Goal: Use online tool/utility: Utilize a website feature to perform a specific function

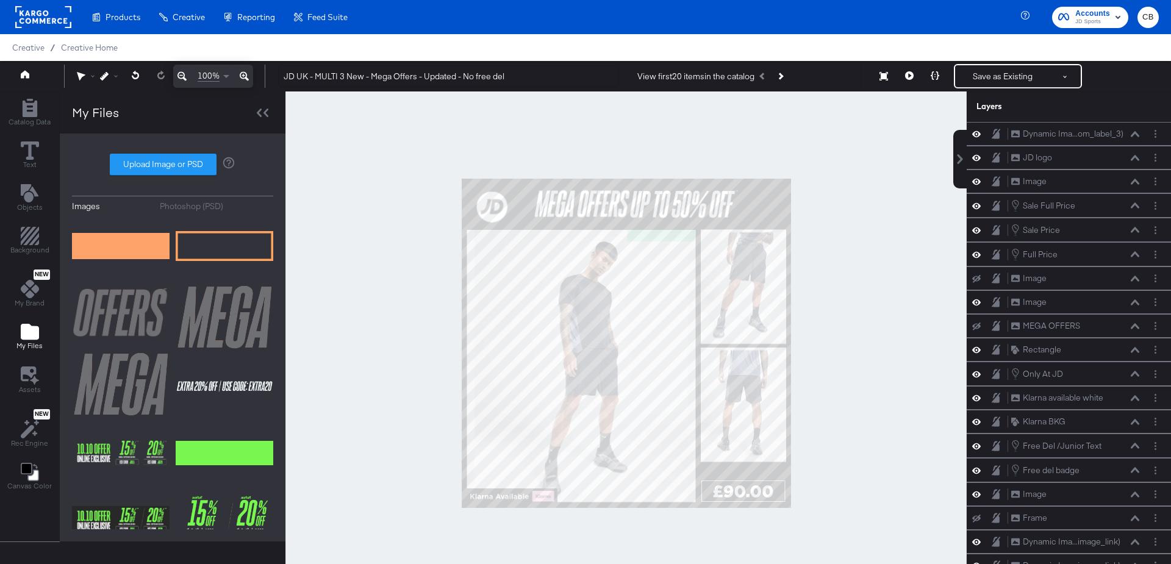
scroll to position [2965, 0]
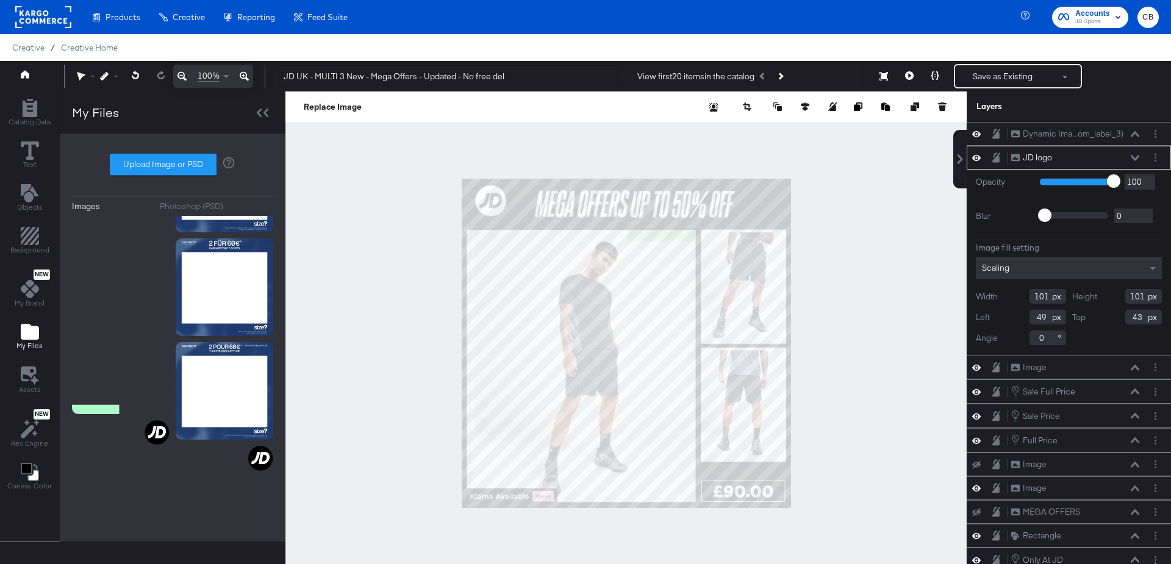
type input "41"
type input "0"
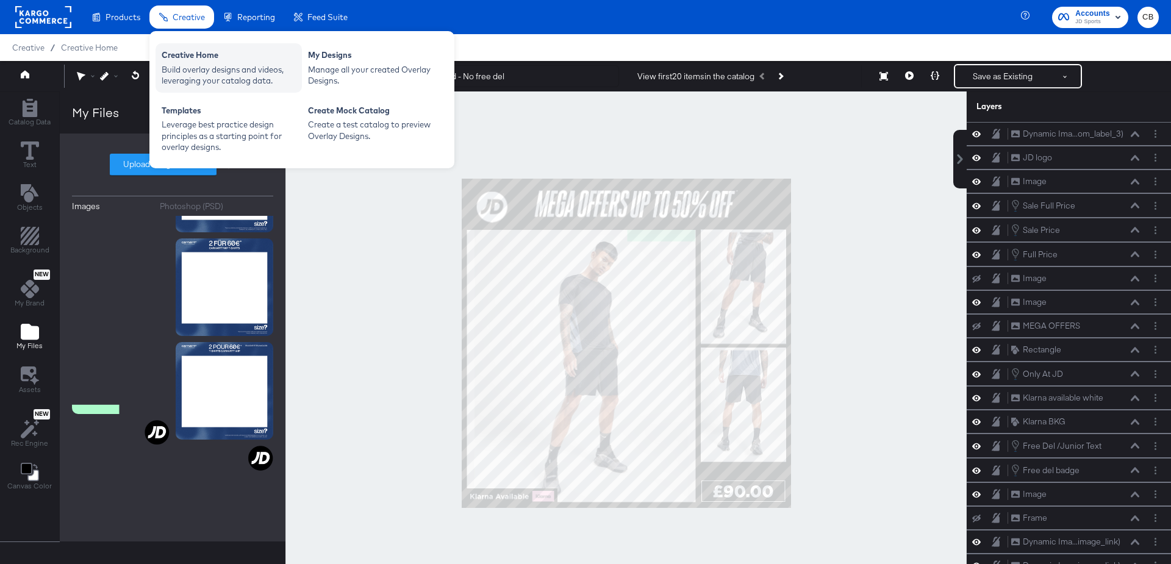
click at [196, 81] on div "Build overlay designs and videos, leveraging your catalog data." at bounding box center [229, 75] width 134 height 23
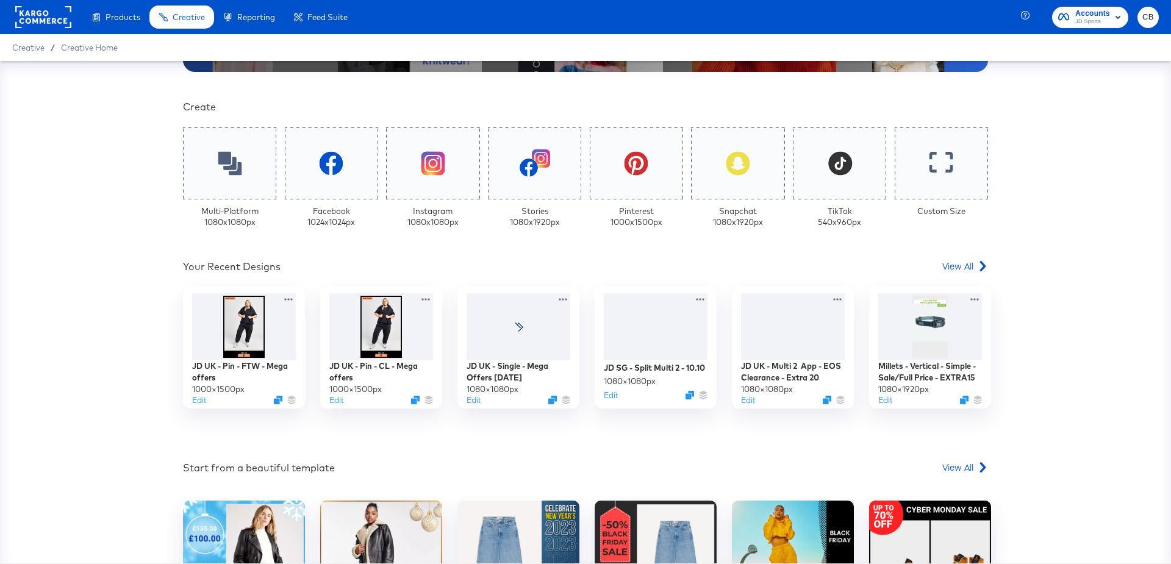
scroll to position [390, 0]
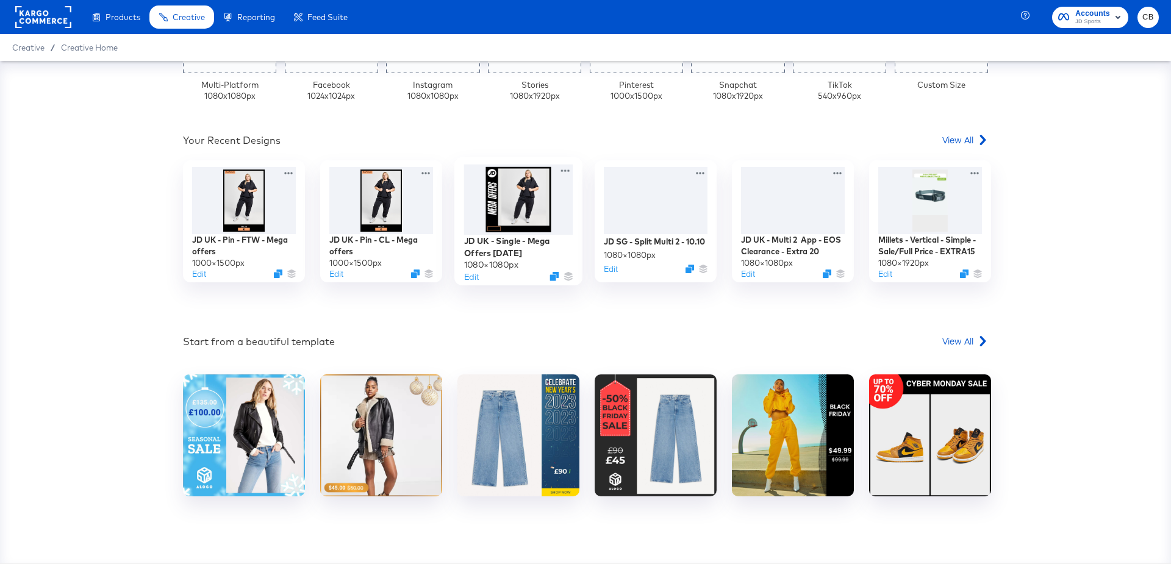
click at [515, 199] on div at bounding box center [518, 200] width 109 height 70
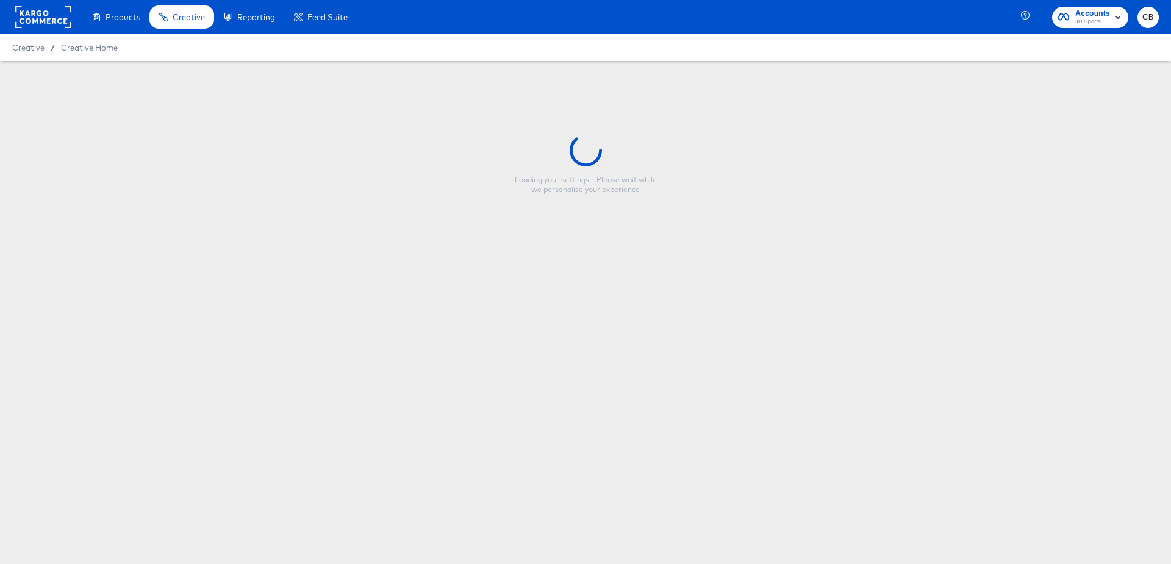
type input "JD UK - Single - Mega Offers [DATE]"
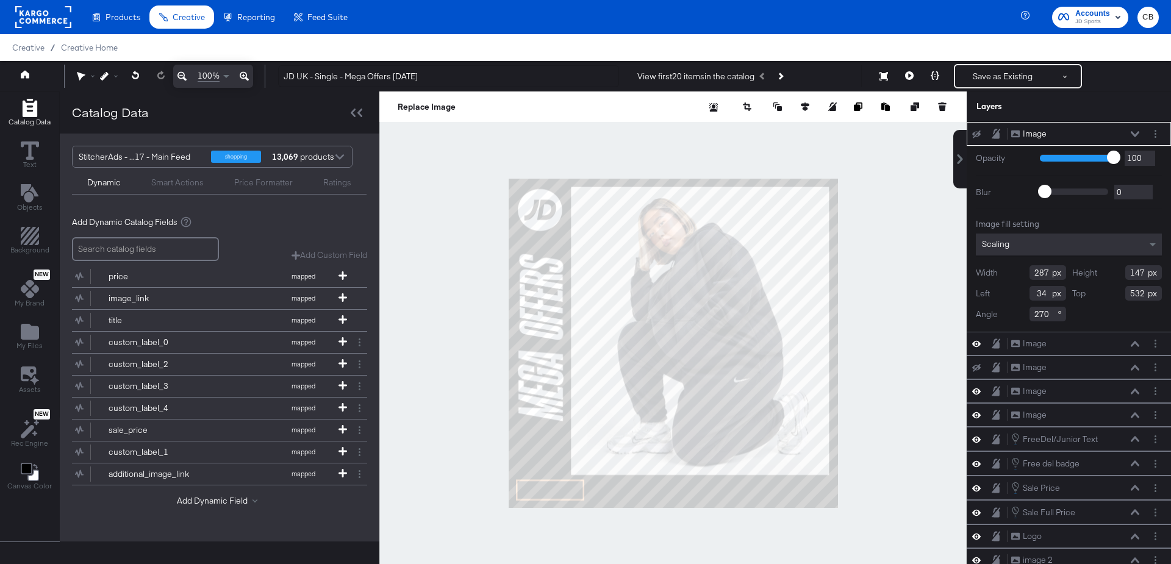
click at [422, 402] on div at bounding box center [672, 344] width 587 height 504
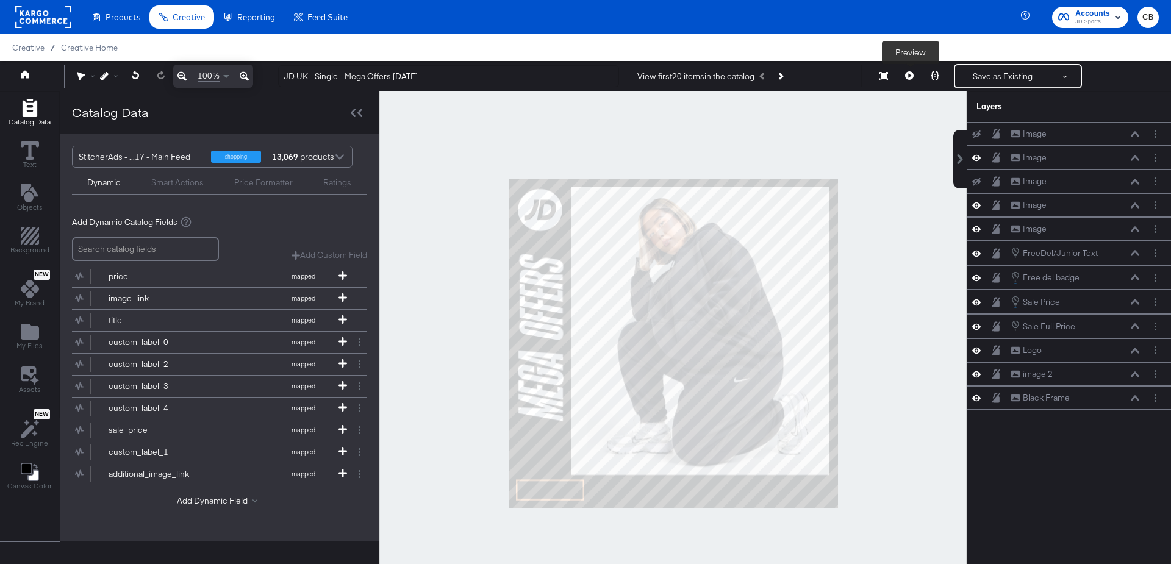
click at [918, 75] on button at bounding box center [910, 76] width 26 height 24
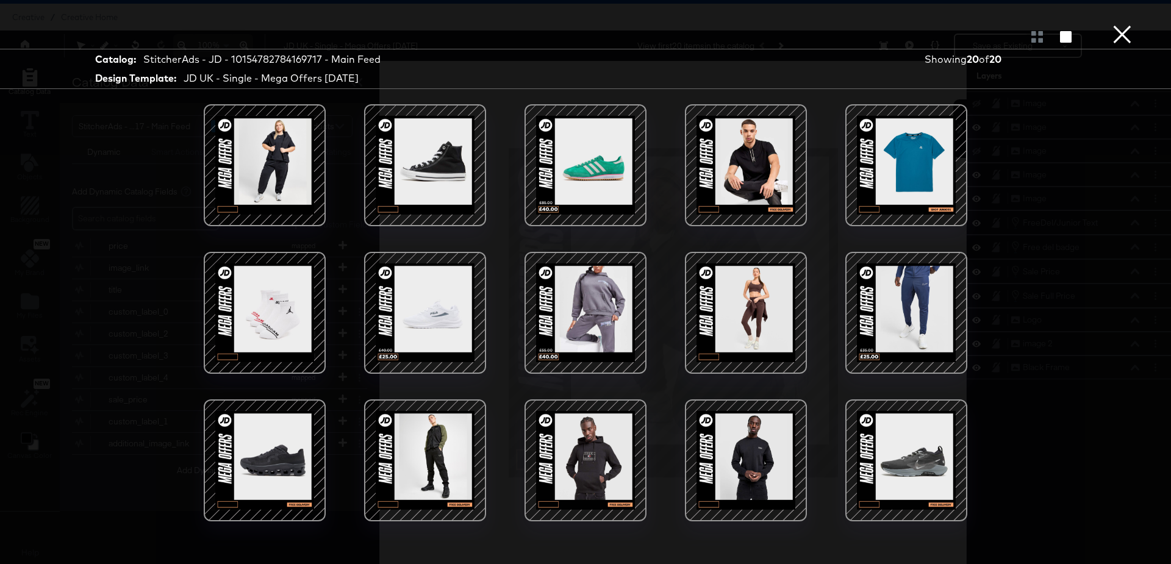
click at [773, 291] on div at bounding box center [746, 313] width 104 height 104
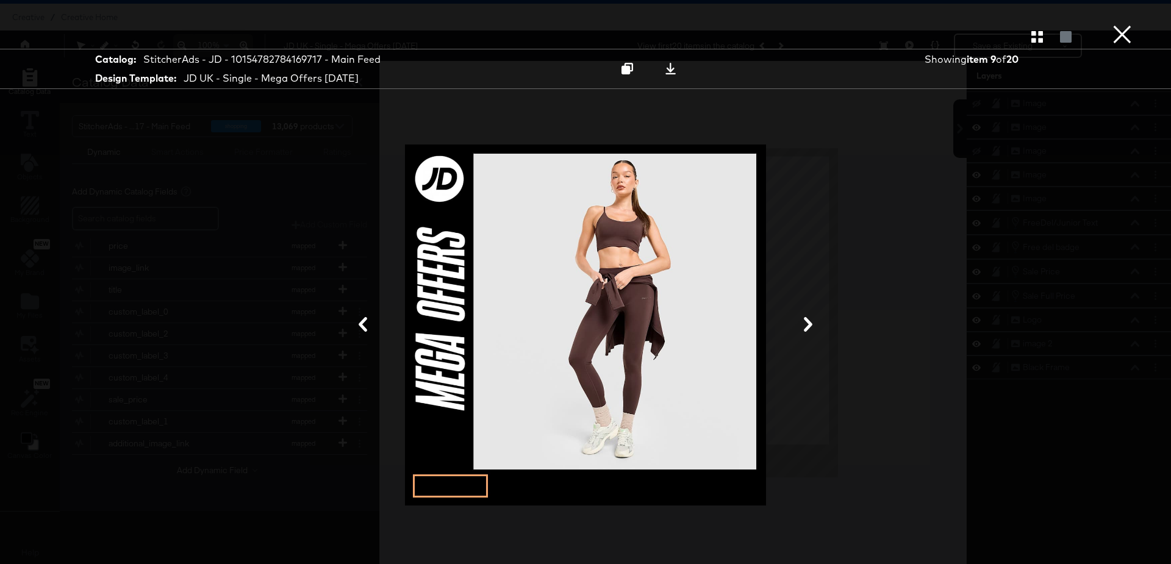
click at [1122, 24] on button "×" at bounding box center [1122, 12] width 24 height 24
